Goal: Information Seeking & Learning: Check status

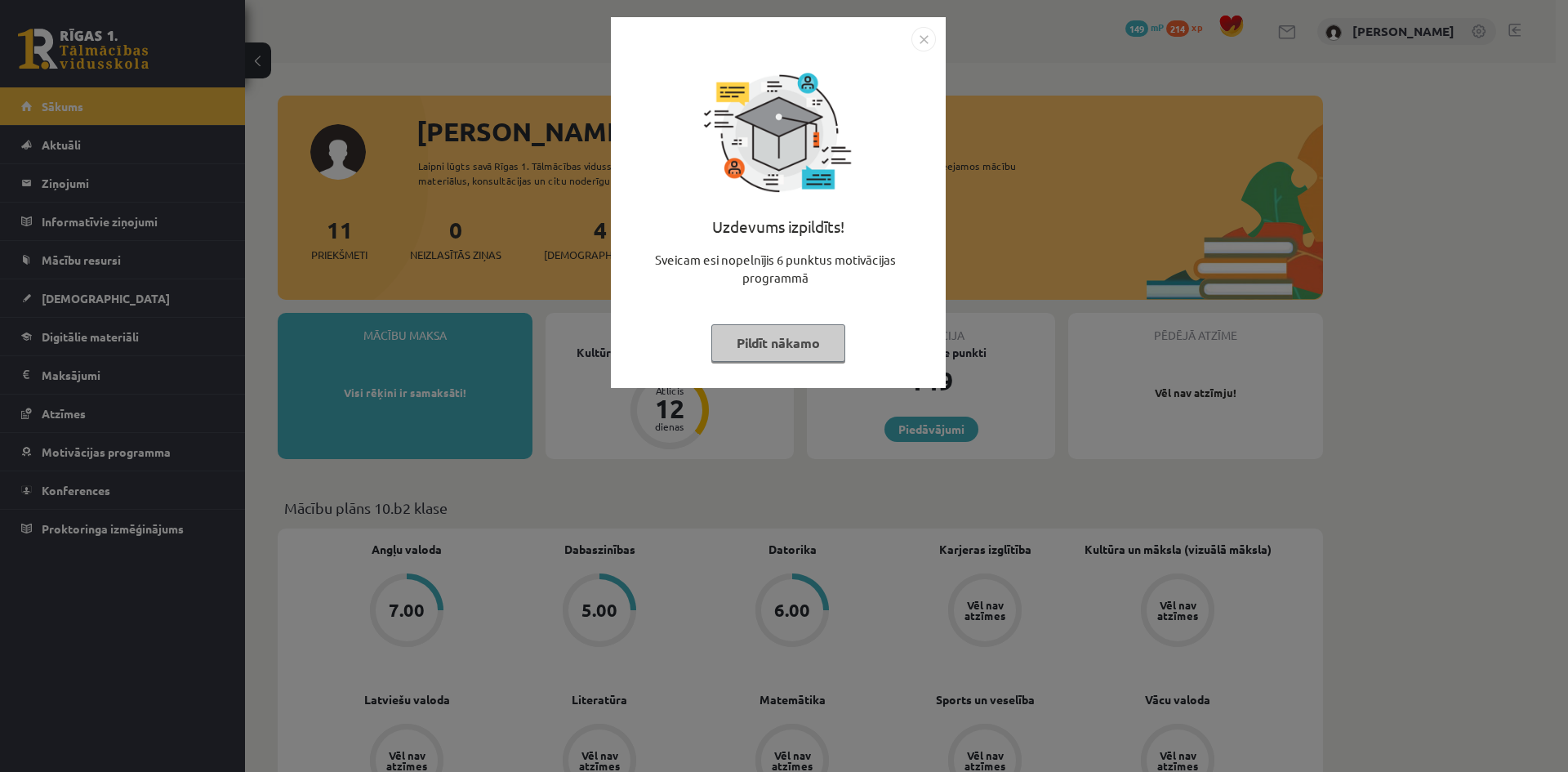
click at [924, 32] on img "Close" at bounding box center [924, 39] width 25 height 25
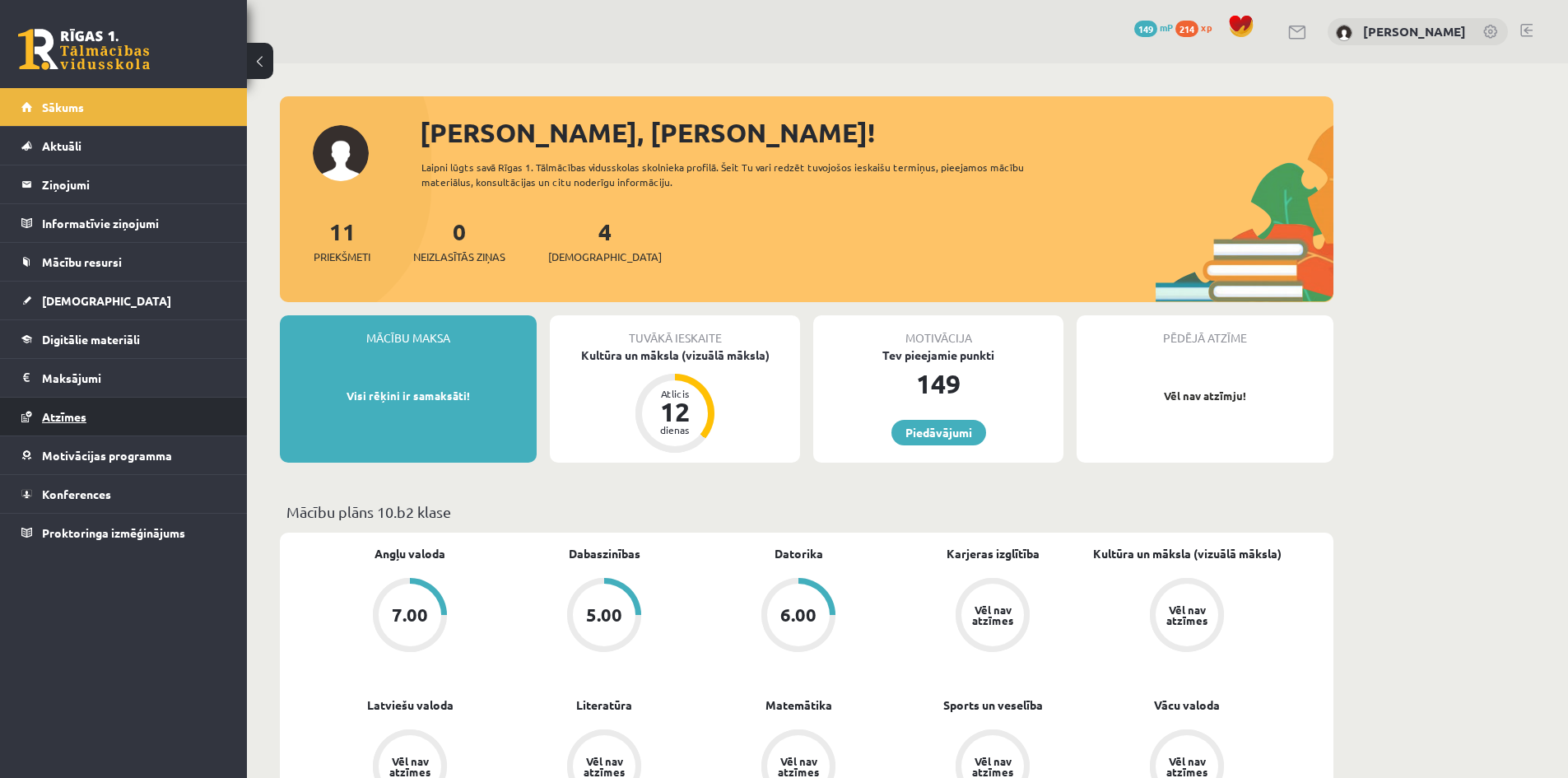
click at [81, 412] on span "Atzīmes" at bounding box center [64, 416] width 45 height 15
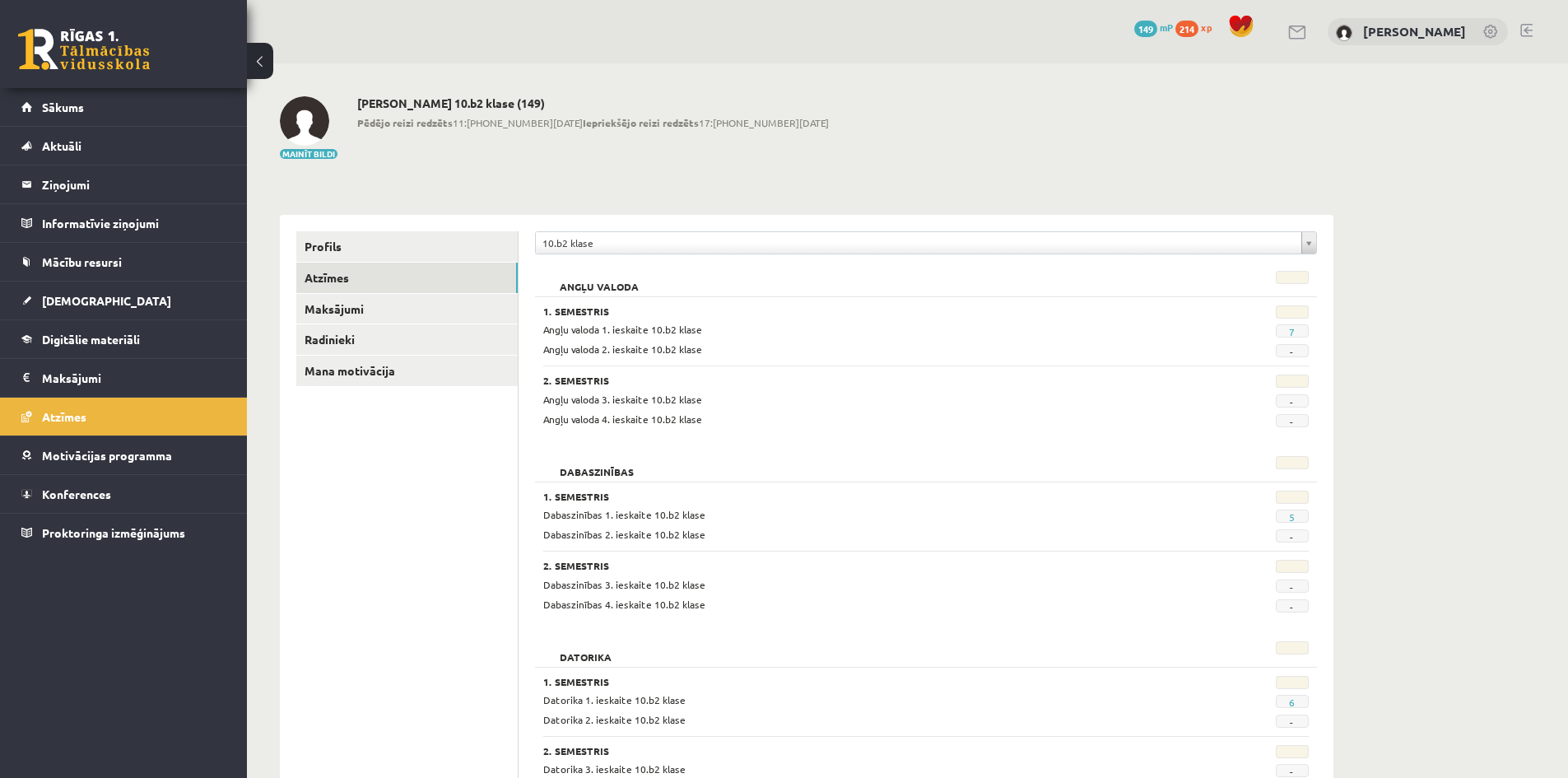
scroll to position [82, 0]
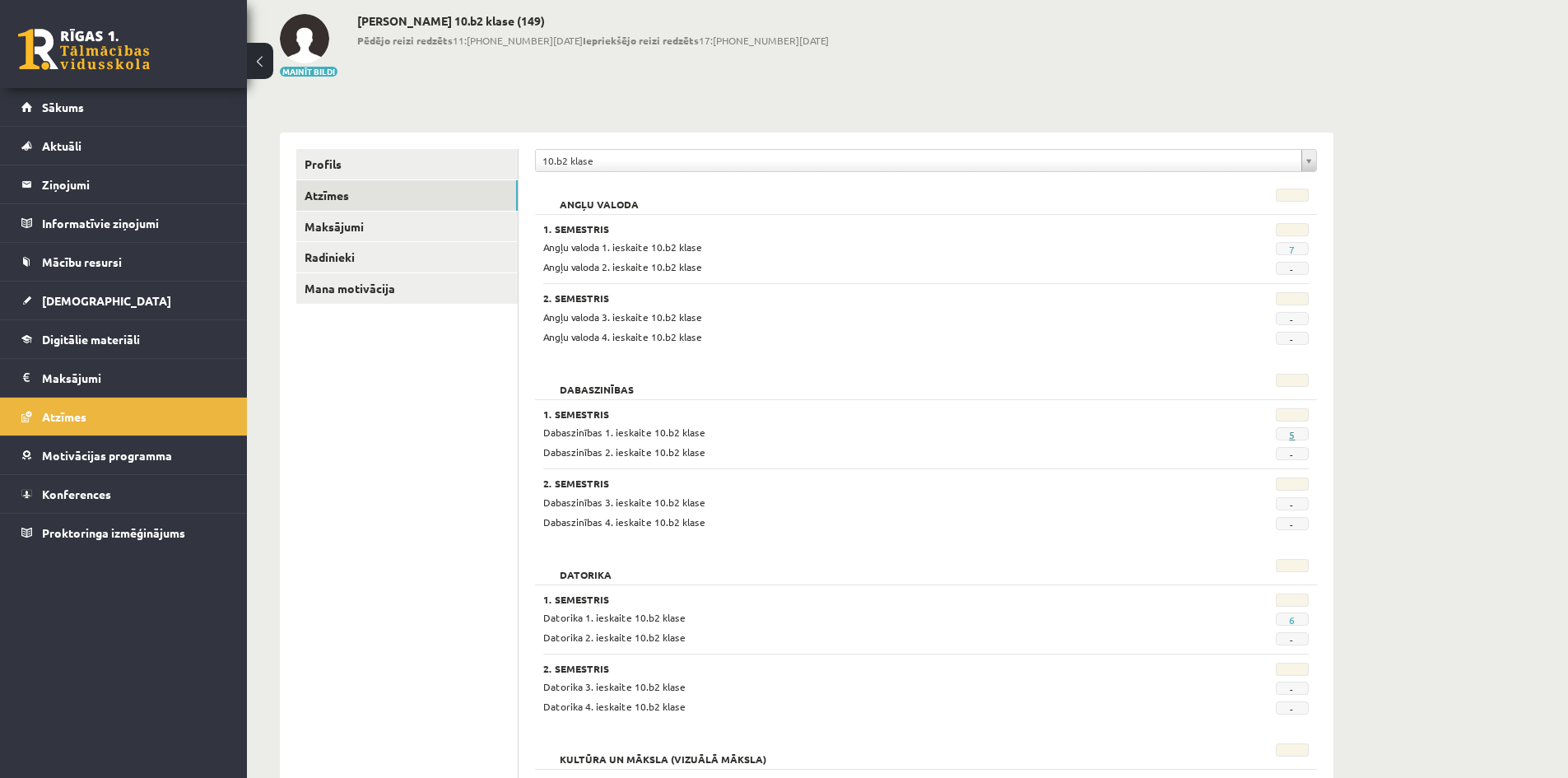
click at [1289, 436] on link "5" at bounding box center [1291, 434] width 5 height 13
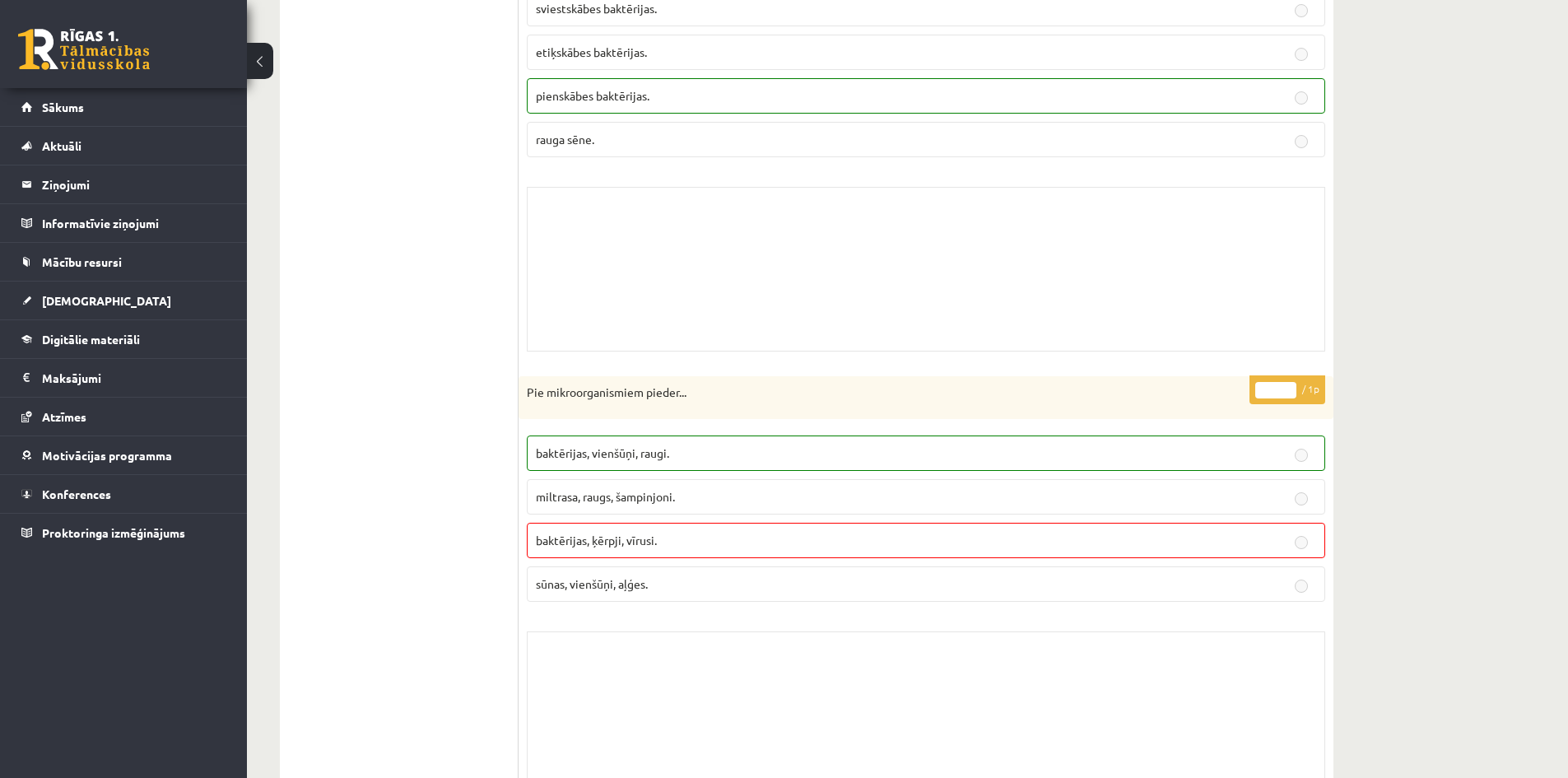
scroll to position [823, 0]
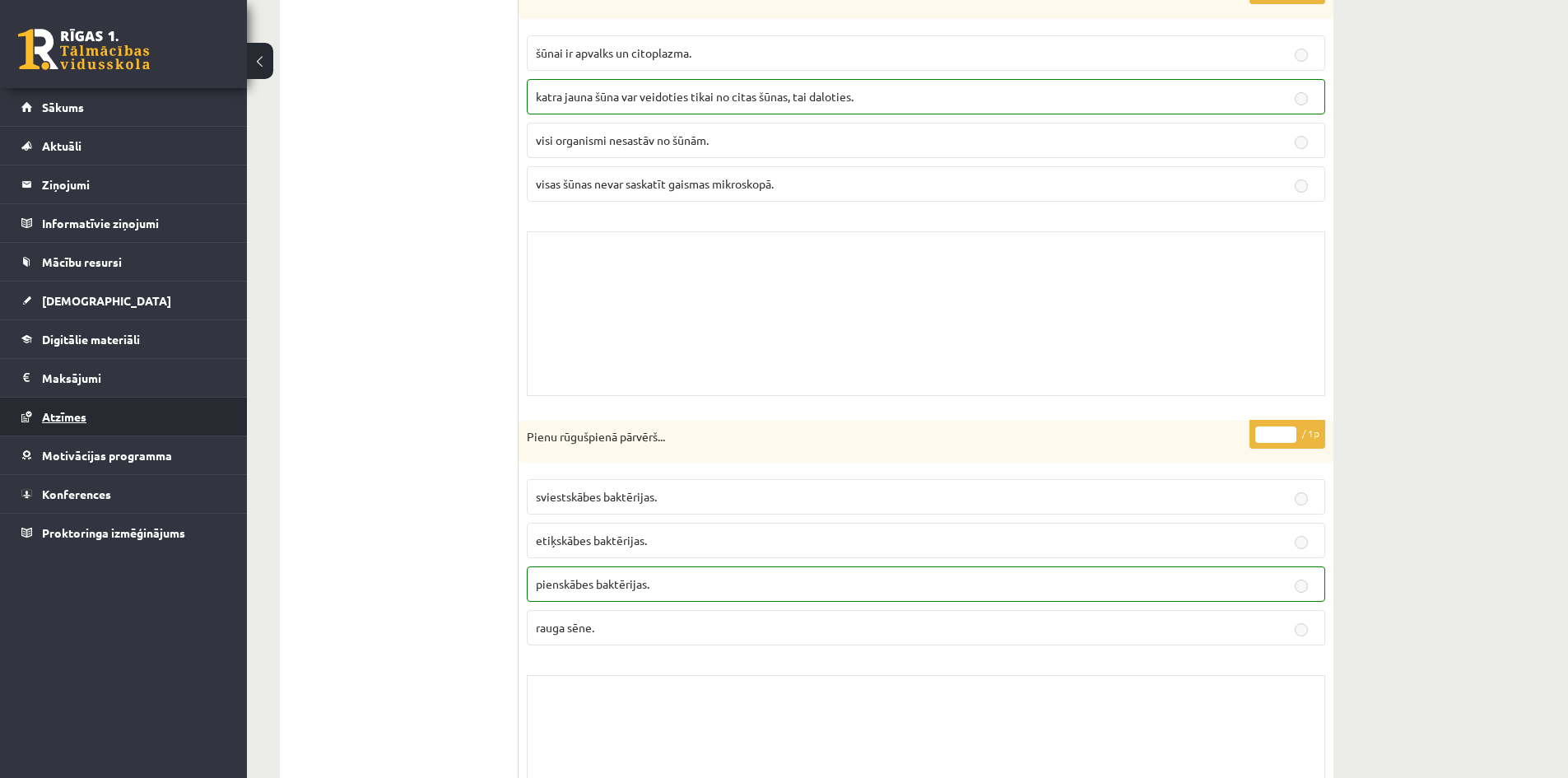
click at [57, 423] on link "Atzīmes" at bounding box center [124, 416] width 205 height 37
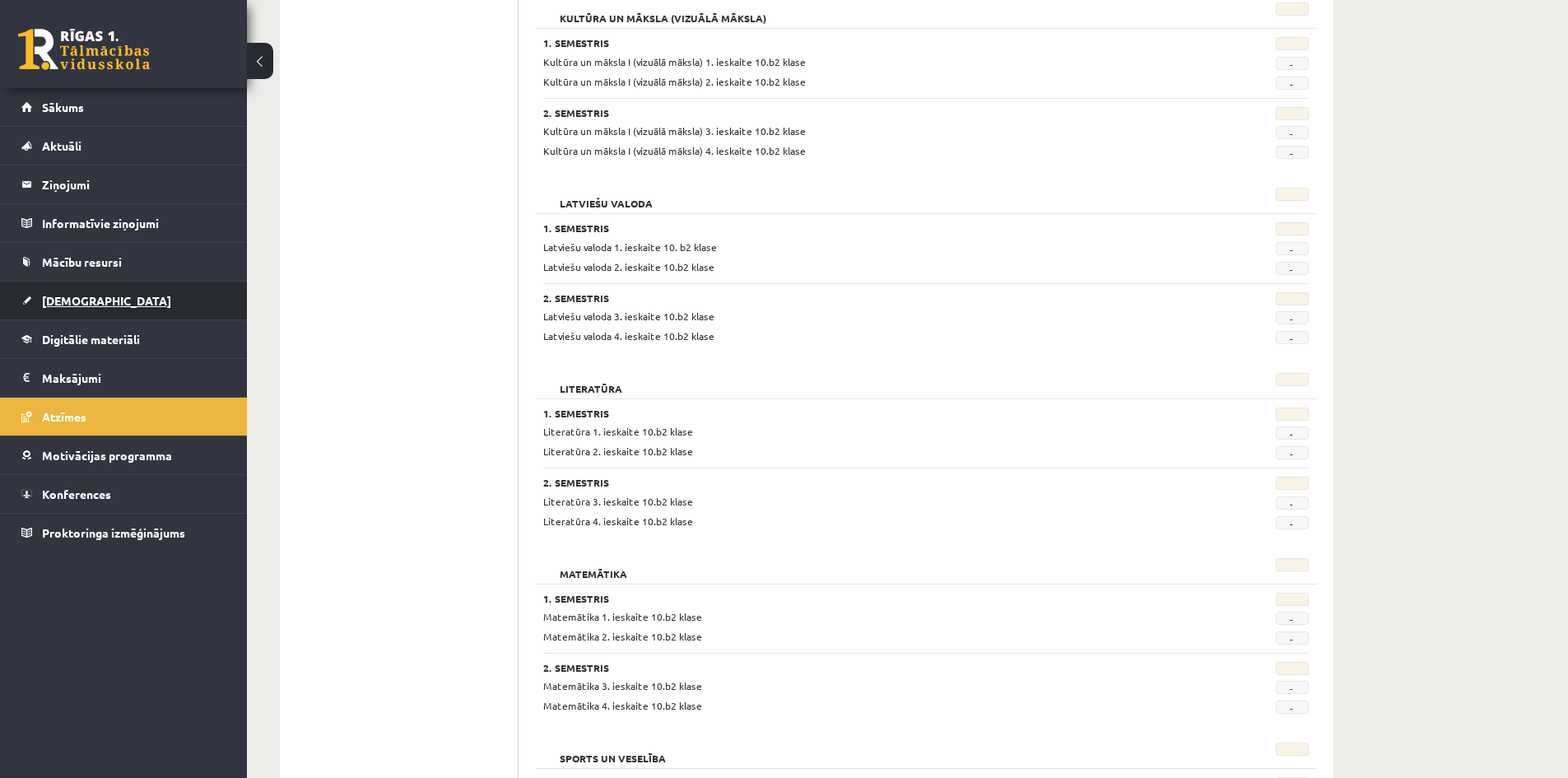
click at [83, 285] on link "[DEMOGRAPHIC_DATA]" at bounding box center [124, 300] width 205 height 37
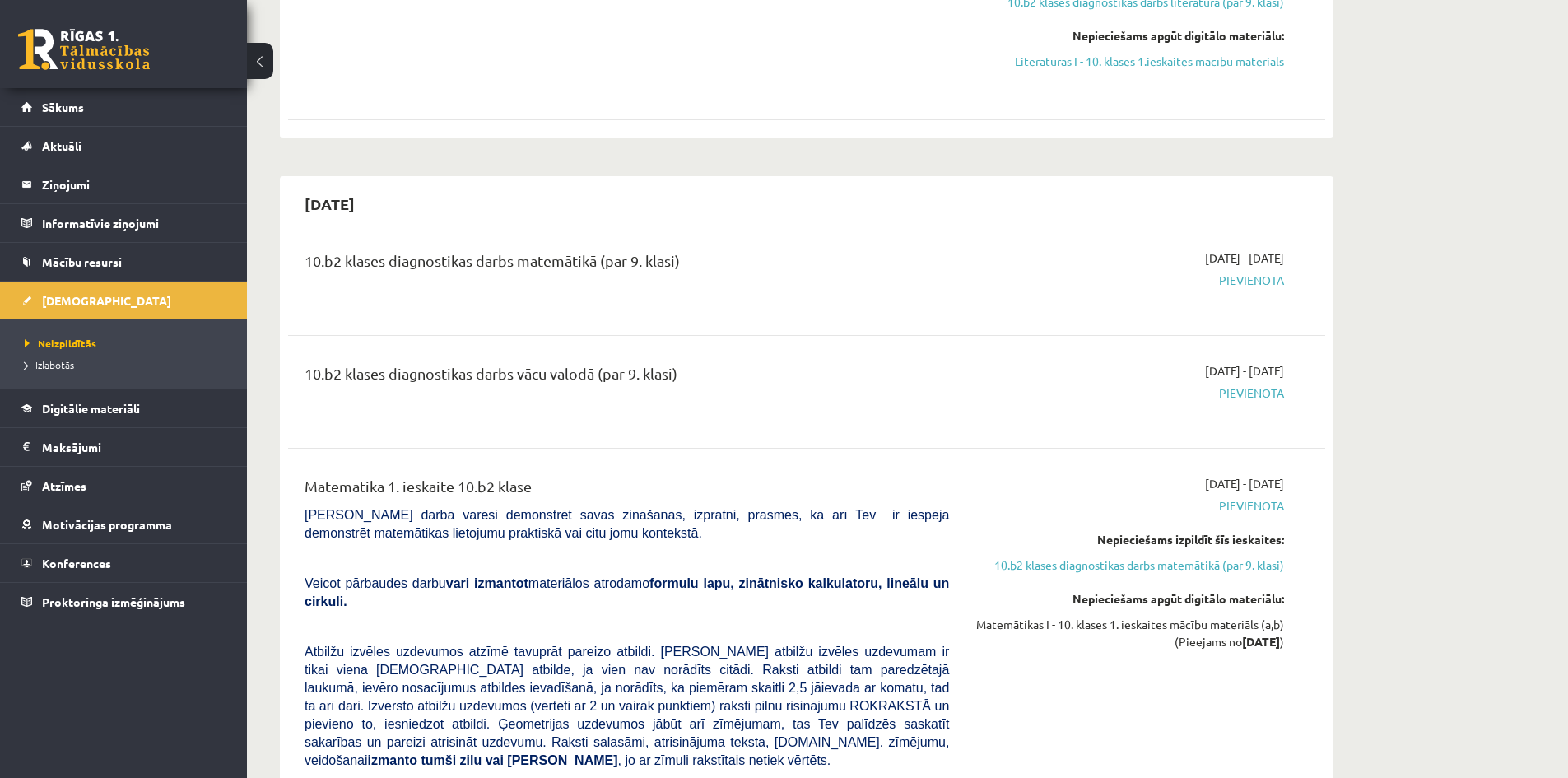
click at [46, 366] on span "Izlabotās" at bounding box center [49, 364] width 49 height 13
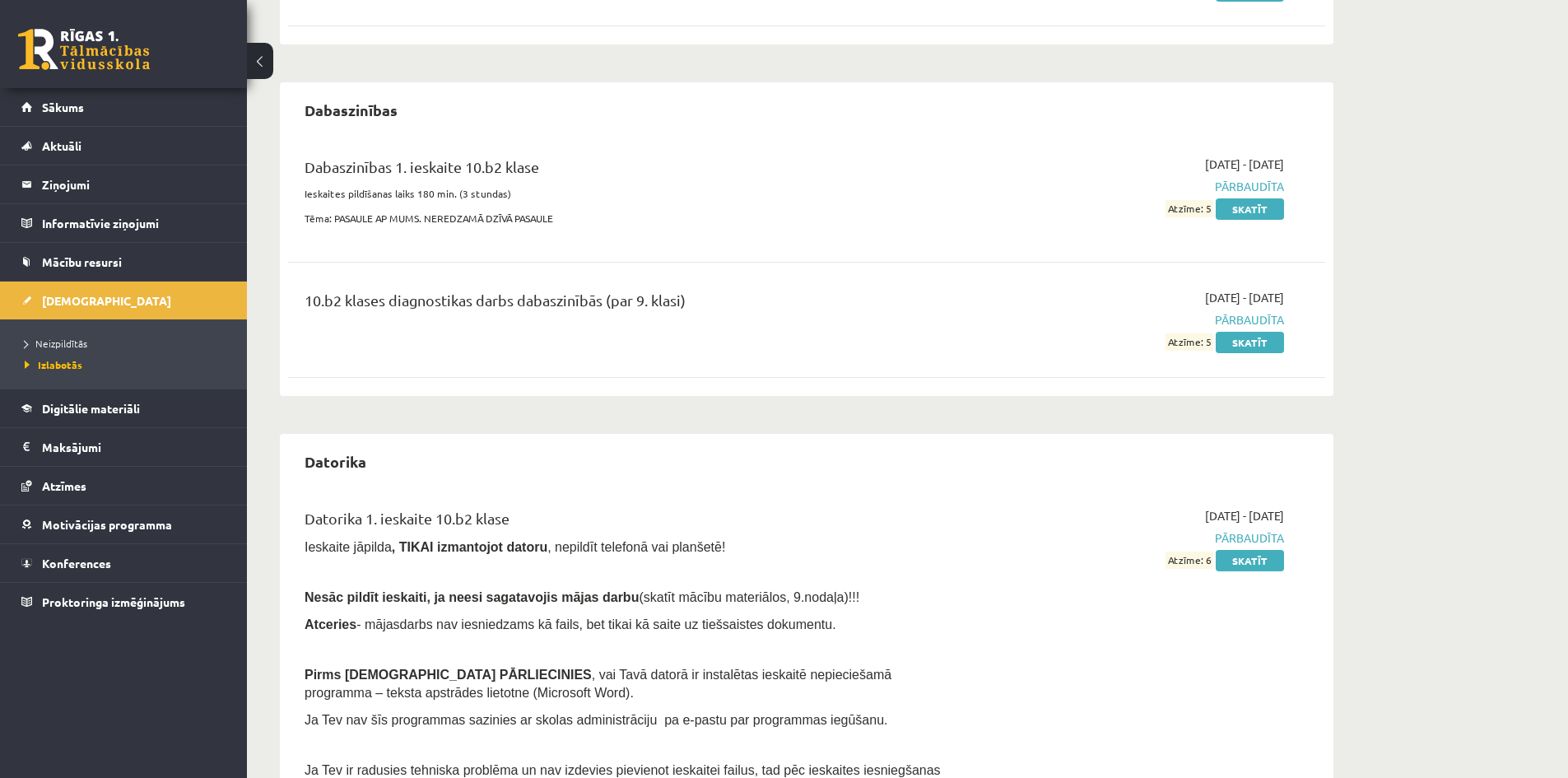
scroll to position [388, 0]
